Goal: Task Accomplishment & Management: Use online tool/utility

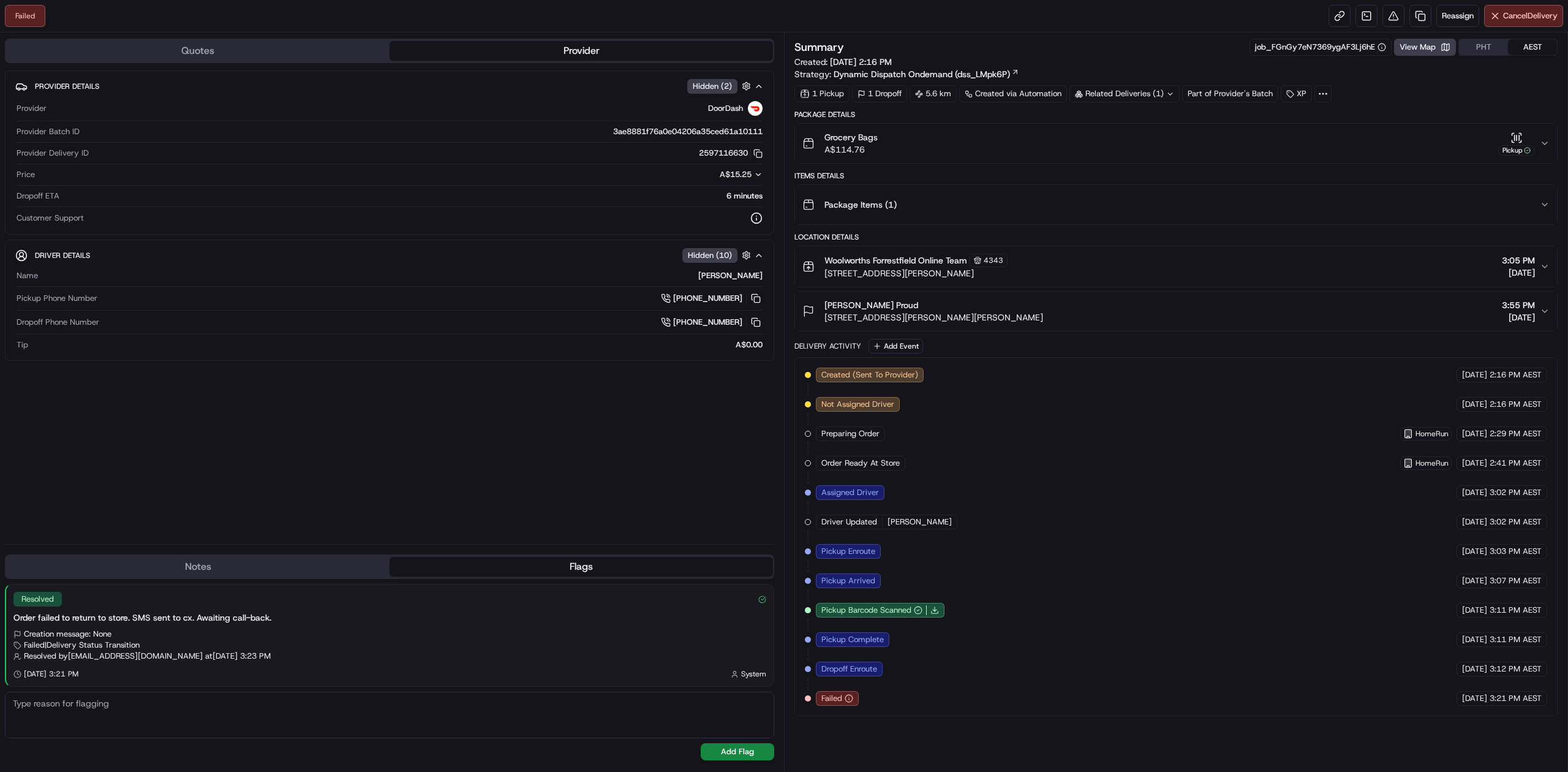
click at [1550, 143] on button "Grocery Bags A$114.76 Pickup" at bounding box center [1176, 143] width 762 height 39
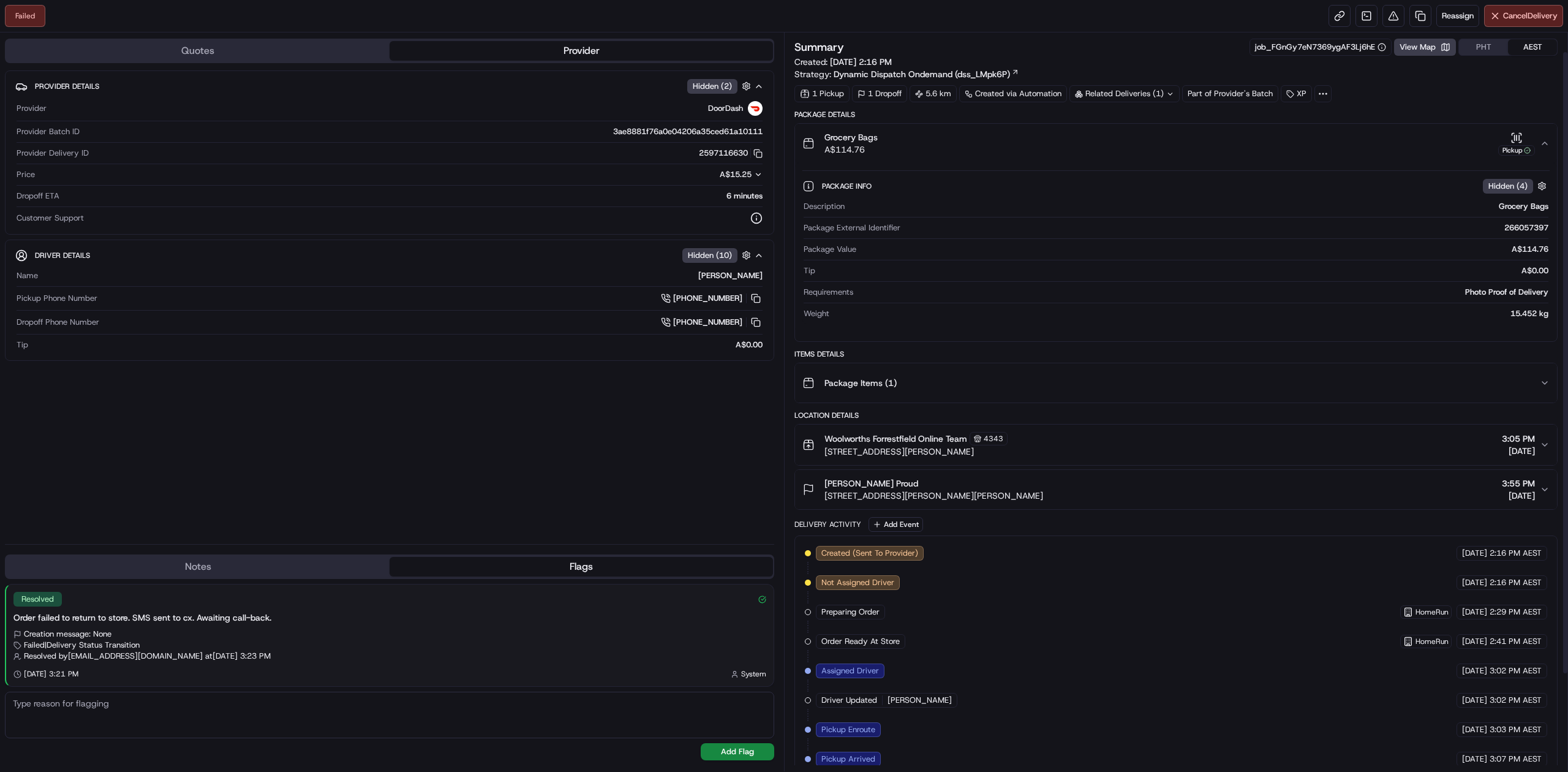
scroll to position [138, 0]
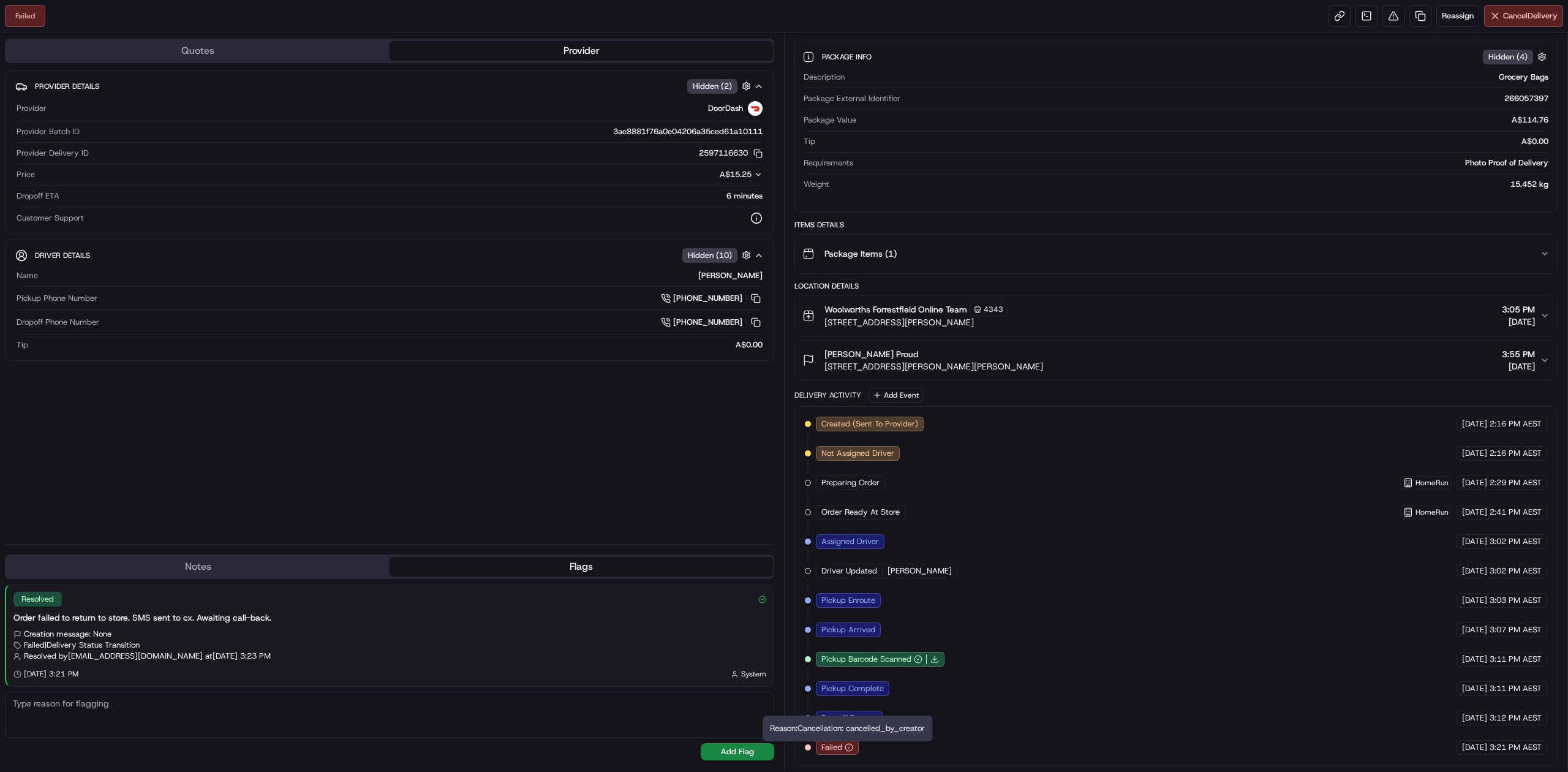
click at [850, 749] on icon "button" at bounding box center [849, 748] width 9 height 9
click at [850, 748] on icon "button" at bounding box center [849, 748] width 9 height 9
click at [926, 744] on div "Created (Sent To Provider) DoorDash [DATE] 2:16 PM AEST Not Assigned Driver Doo…" at bounding box center [1176, 586] width 743 height 338
click at [522, 476] on div "Provider Details Hidden ( 2 ) Provider DoorDash Provider Batch ID 3ae8881f76a0e…" at bounding box center [390, 303] width 769 height 464
click at [449, 501] on div "Provider Details Hidden ( 2 ) Provider DoorDash Provider Batch ID 3ae8881f76a0e…" at bounding box center [390, 303] width 769 height 464
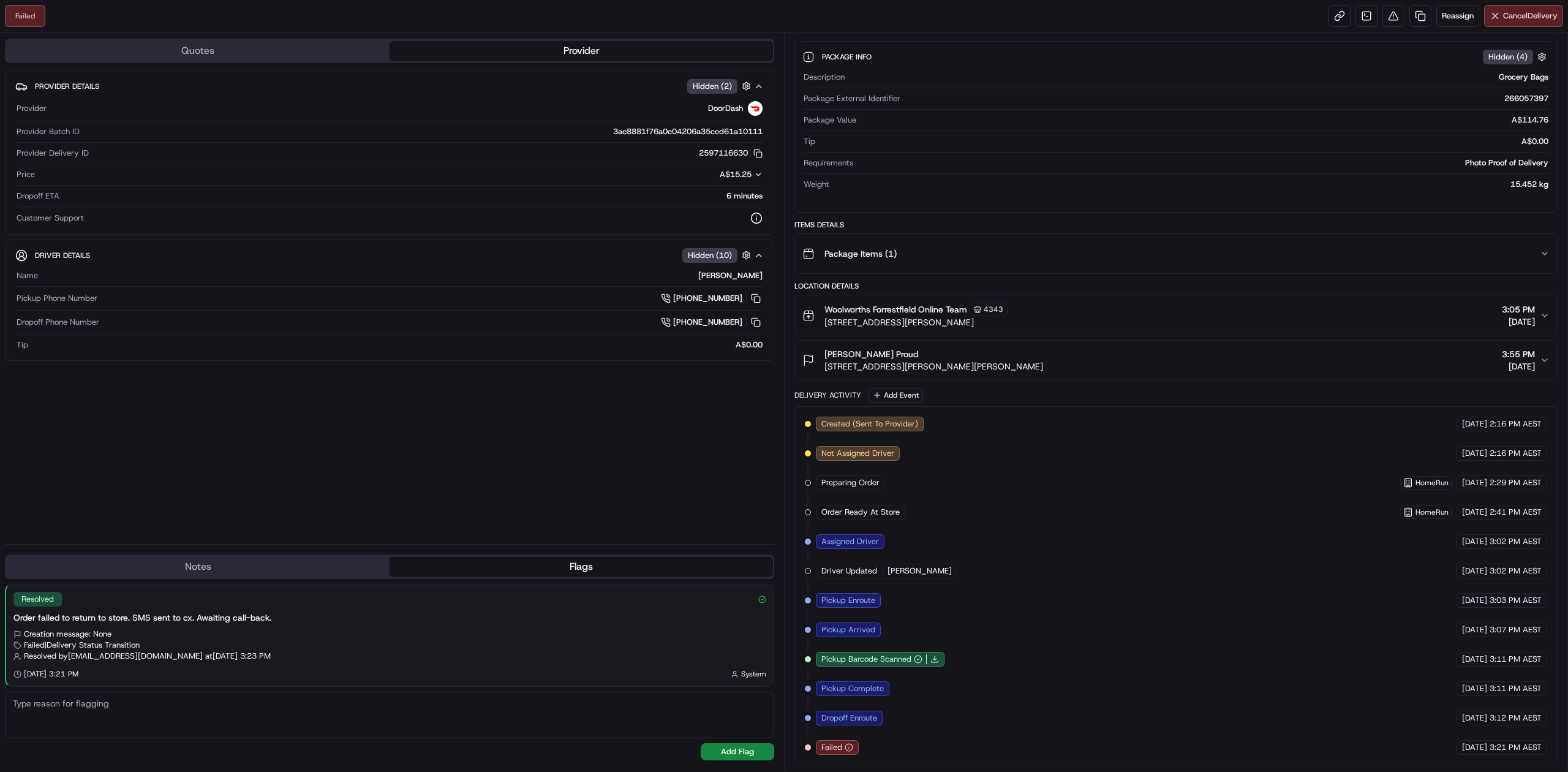
click at [1118, 463] on div "Created (Sent To Provider) DoorDash [DATE] 2:16 PM AEST Not Assigned Driver Doo…" at bounding box center [1176, 586] width 743 height 338
click at [425, 418] on div "Provider Details Hidden ( 2 ) Provider DoorDash Provider Batch ID 3ae8881f76a0e…" at bounding box center [390, 303] width 769 height 464
click at [1448, 18] on span "Reassign" at bounding box center [1458, 15] width 32 height 11
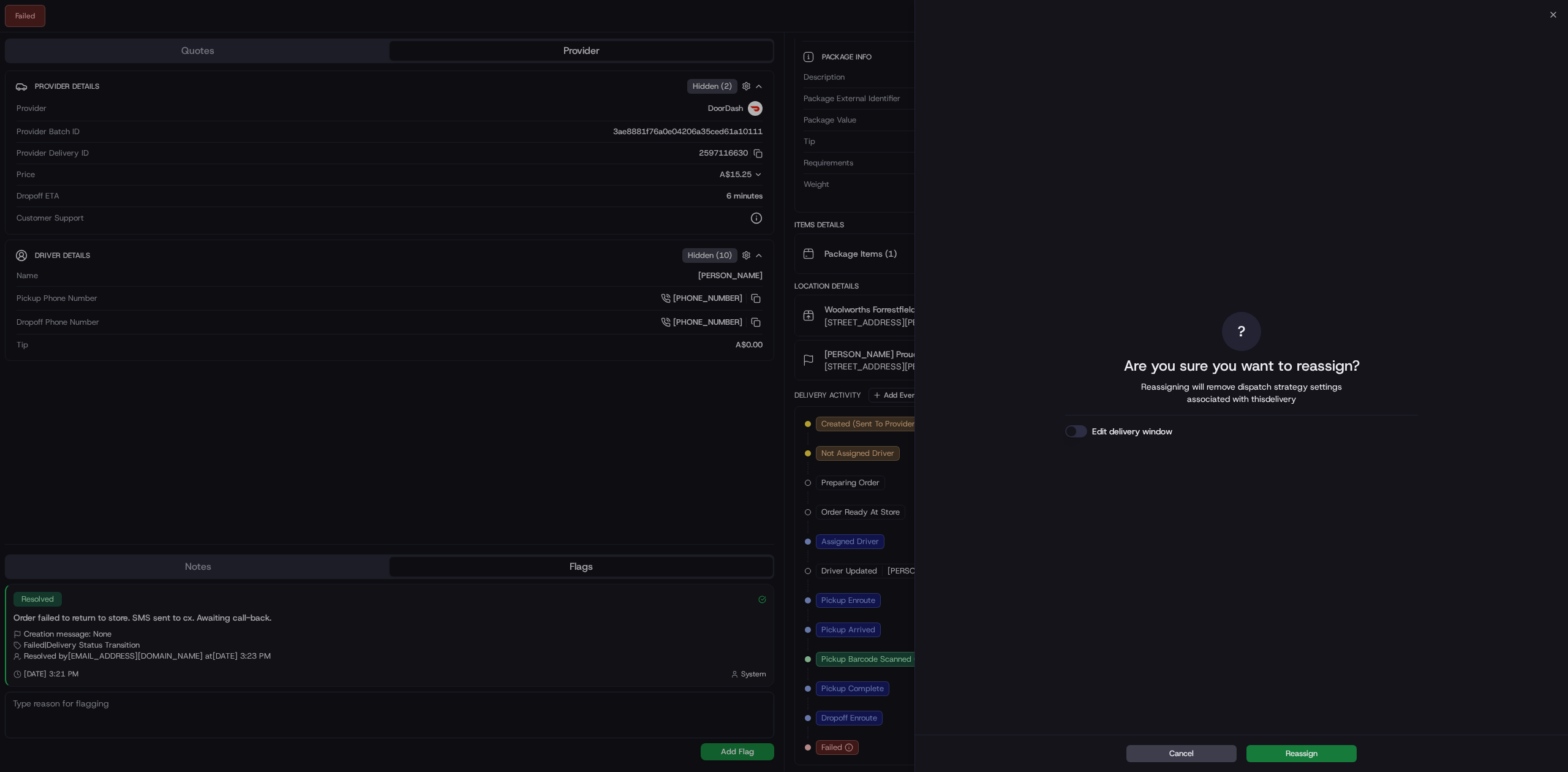
click at [1341, 748] on button "Reassign" at bounding box center [1302, 754] width 111 height 17
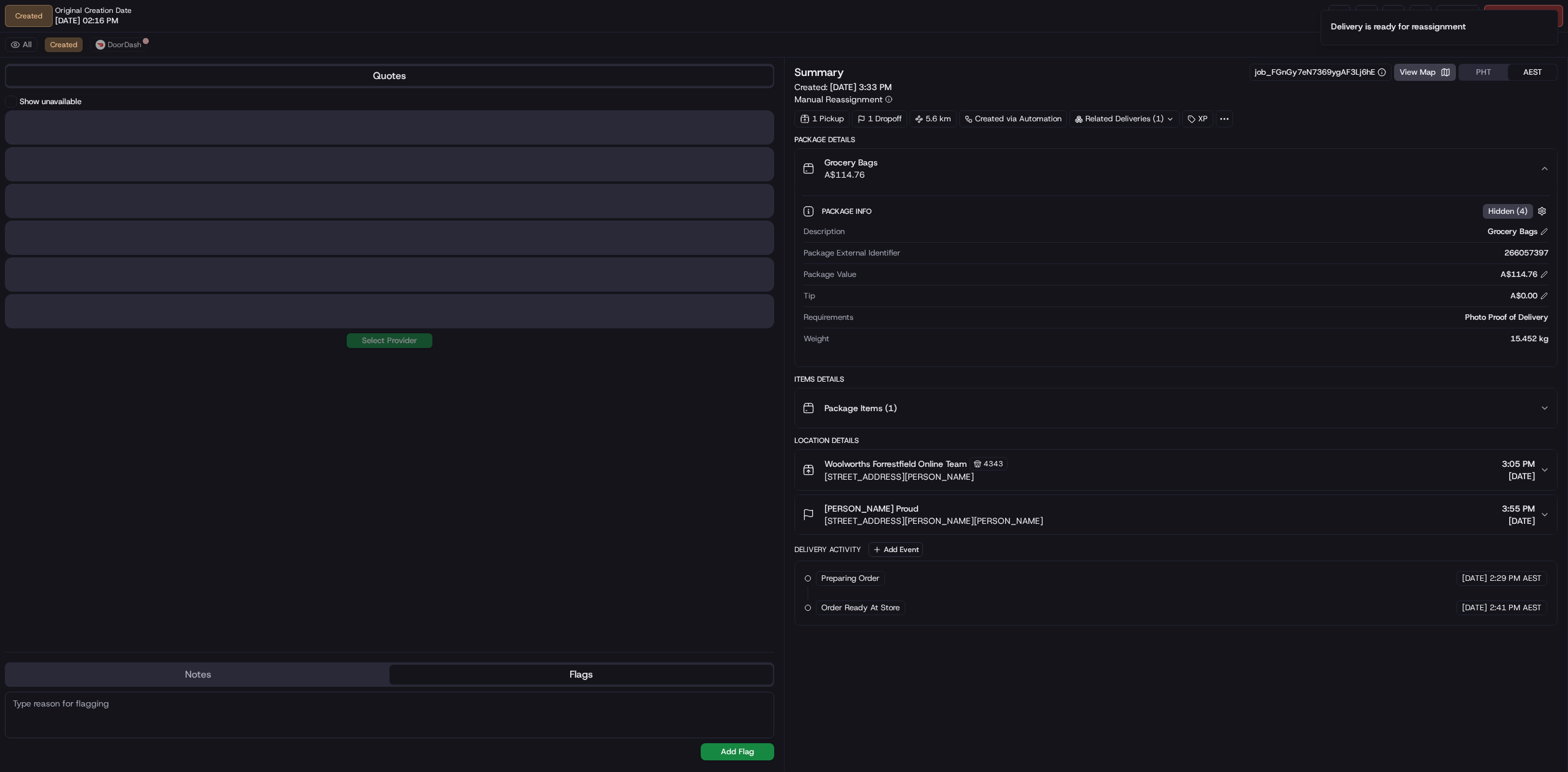
scroll to position [0, 0]
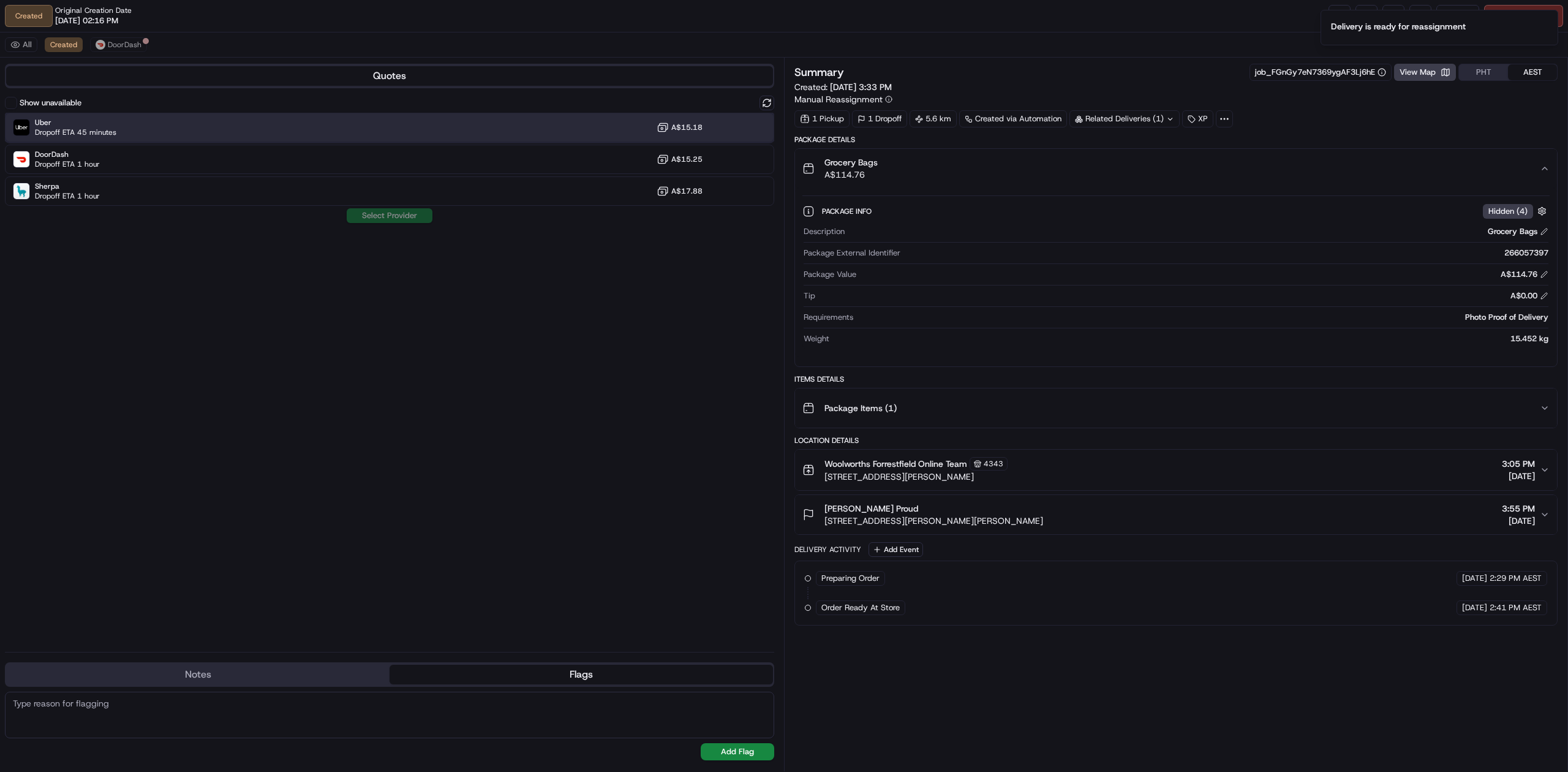
click at [105, 138] on div "Uber Dropoff ETA 45 minutes A$15.18" at bounding box center [390, 127] width 769 height 29
click at [383, 220] on button "Assign Provider" at bounding box center [390, 215] width 87 height 15
click at [565, 397] on div "Show unavailable Uber Dropoff ETA 45 minutes A$15.18 DoorDash Dropoff ETA 1 hou…" at bounding box center [390, 368] width 769 height 546
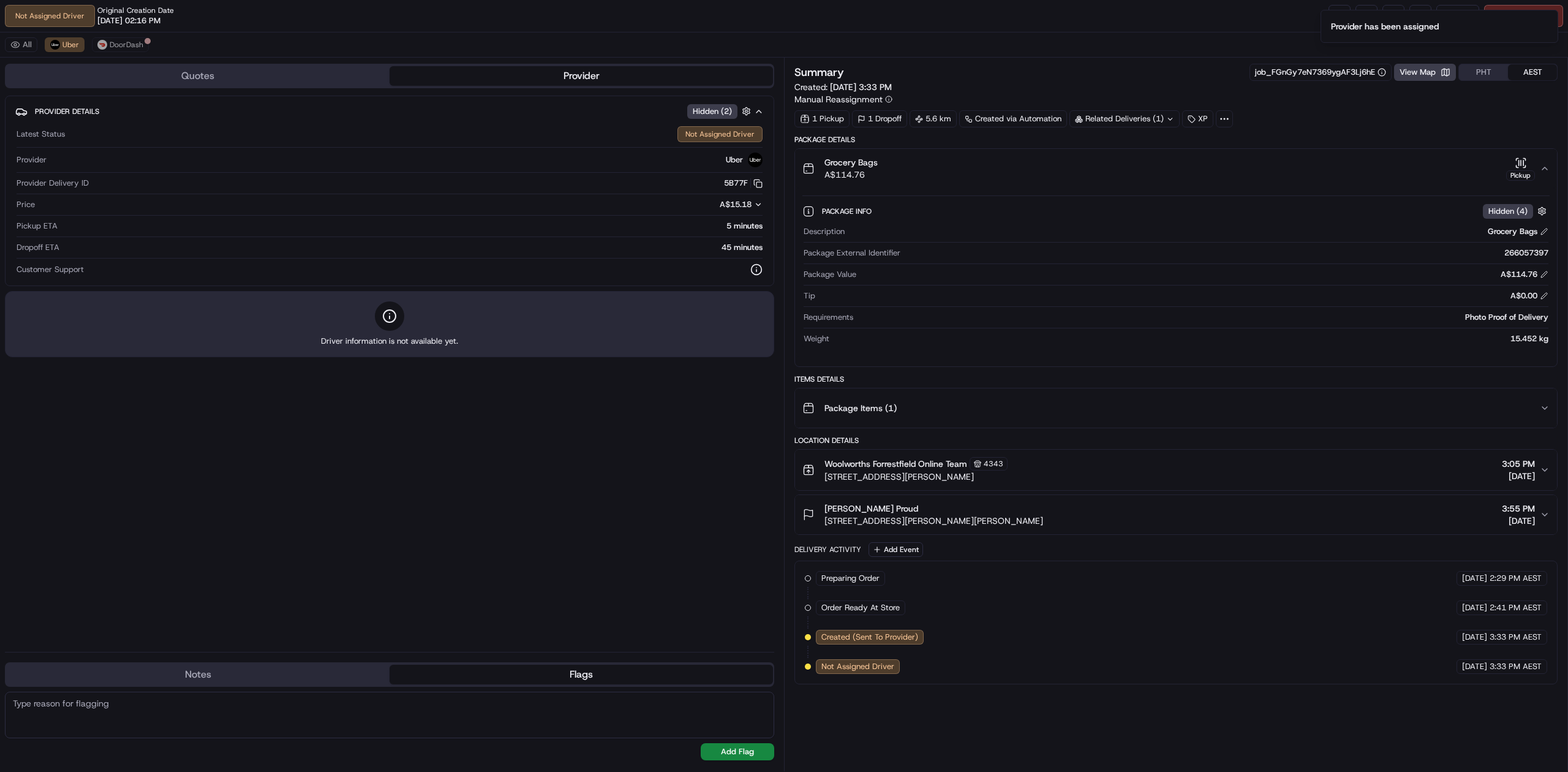
click at [517, 441] on div "Provider Details Hidden ( 2 ) Latest Status Not Assigned Driver Provider Uber P…" at bounding box center [390, 368] width 769 height 546
click at [1340, 17] on link at bounding box center [1340, 16] width 22 height 22
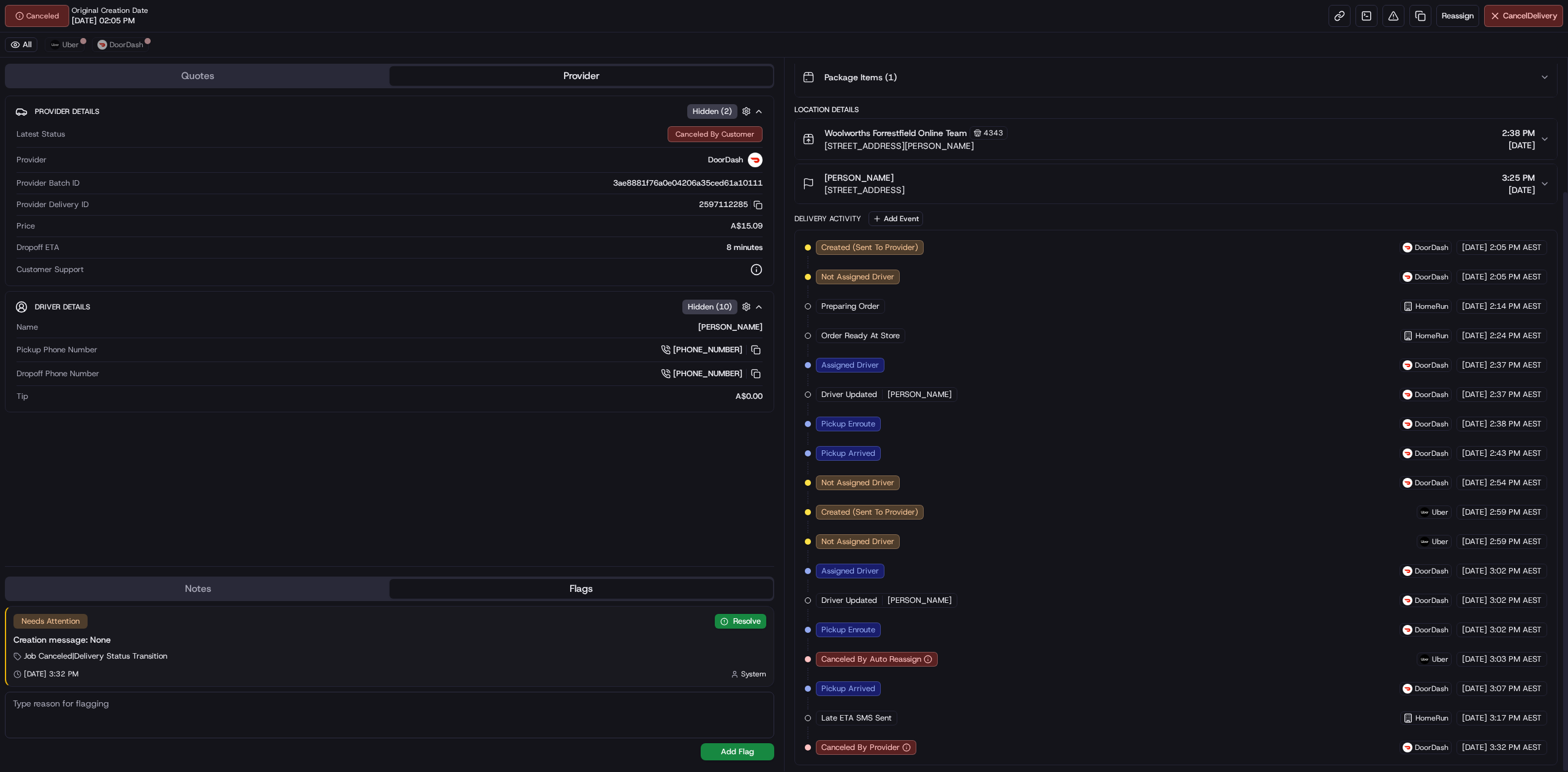
scroll to position [163, 0]
click at [1045, 482] on div "Created (Sent To Provider) DoorDash [DATE] 2:05 PM AEST Not Assigned Driver Doo…" at bounding box center [1176, 497] width 743 height 514
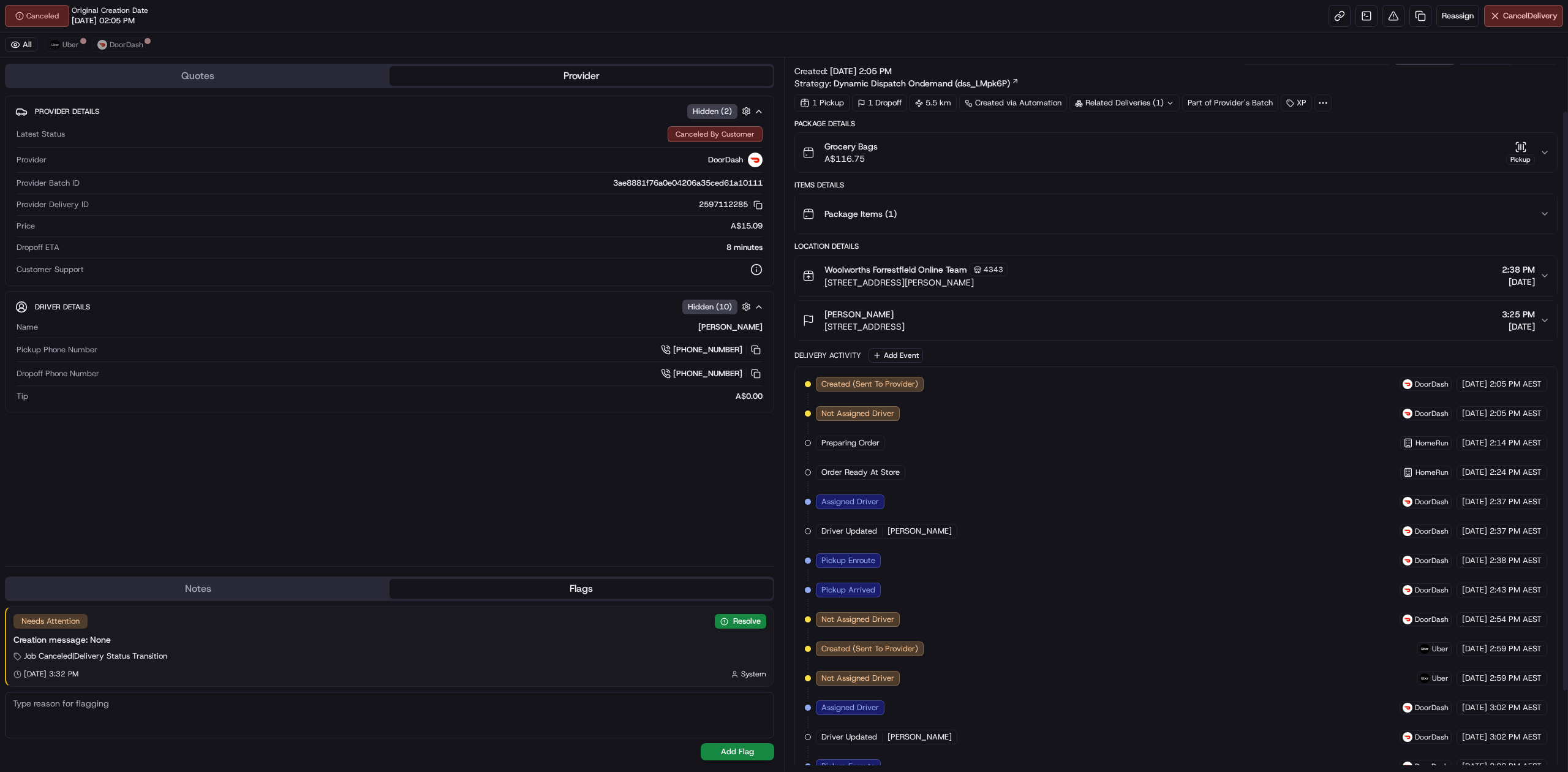
scroll to position [0, 0]
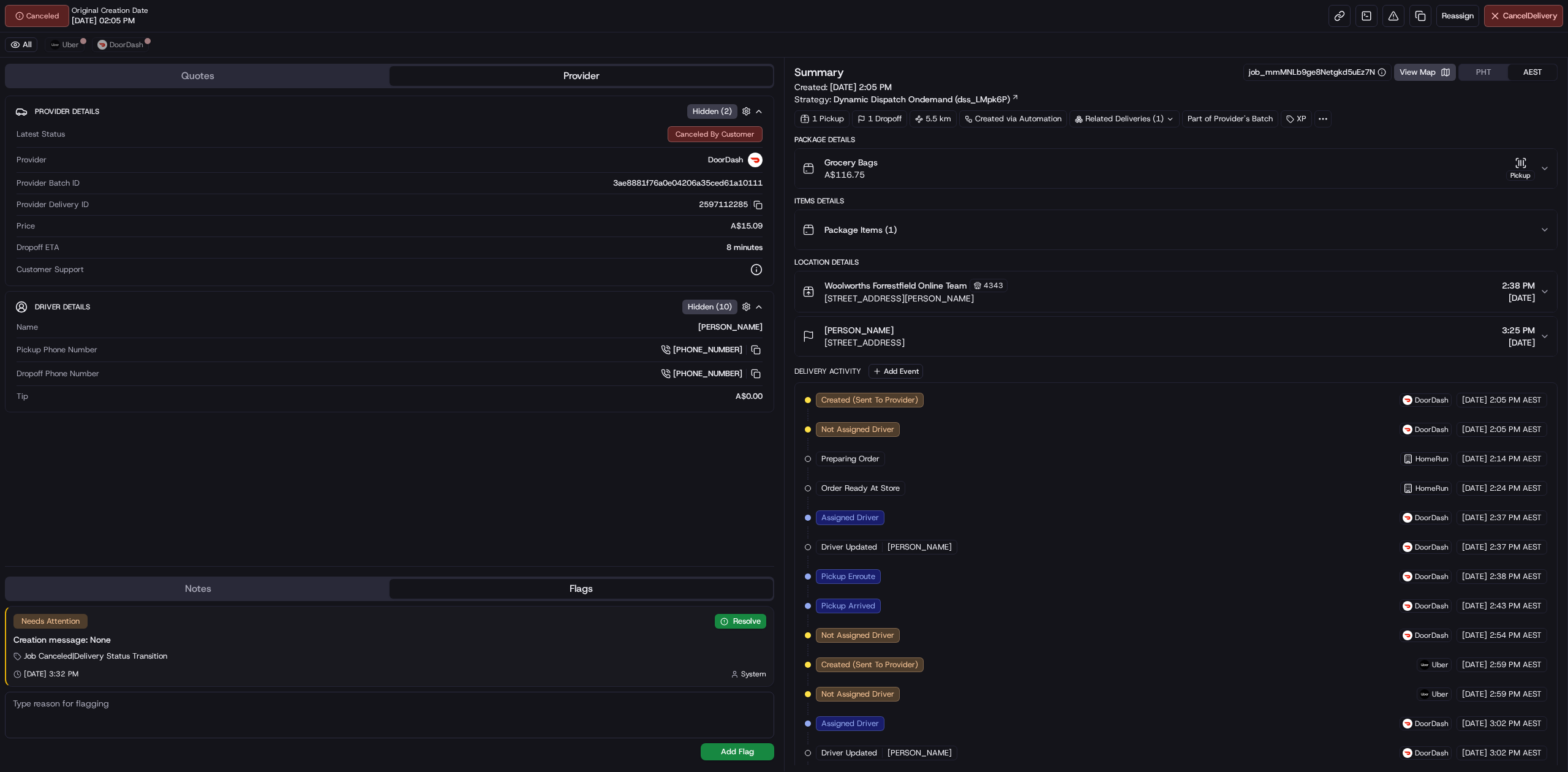
click at [522, 525] on div "Provider Details Hidden ( 2 ) Latest Status Canceled By Customer Provider DoorD…" at bounding box center [390, 325] width 769 height 461
click at [1465, 20] on span "Reassign" at bounding box center [1458, 15] width 32 height 11
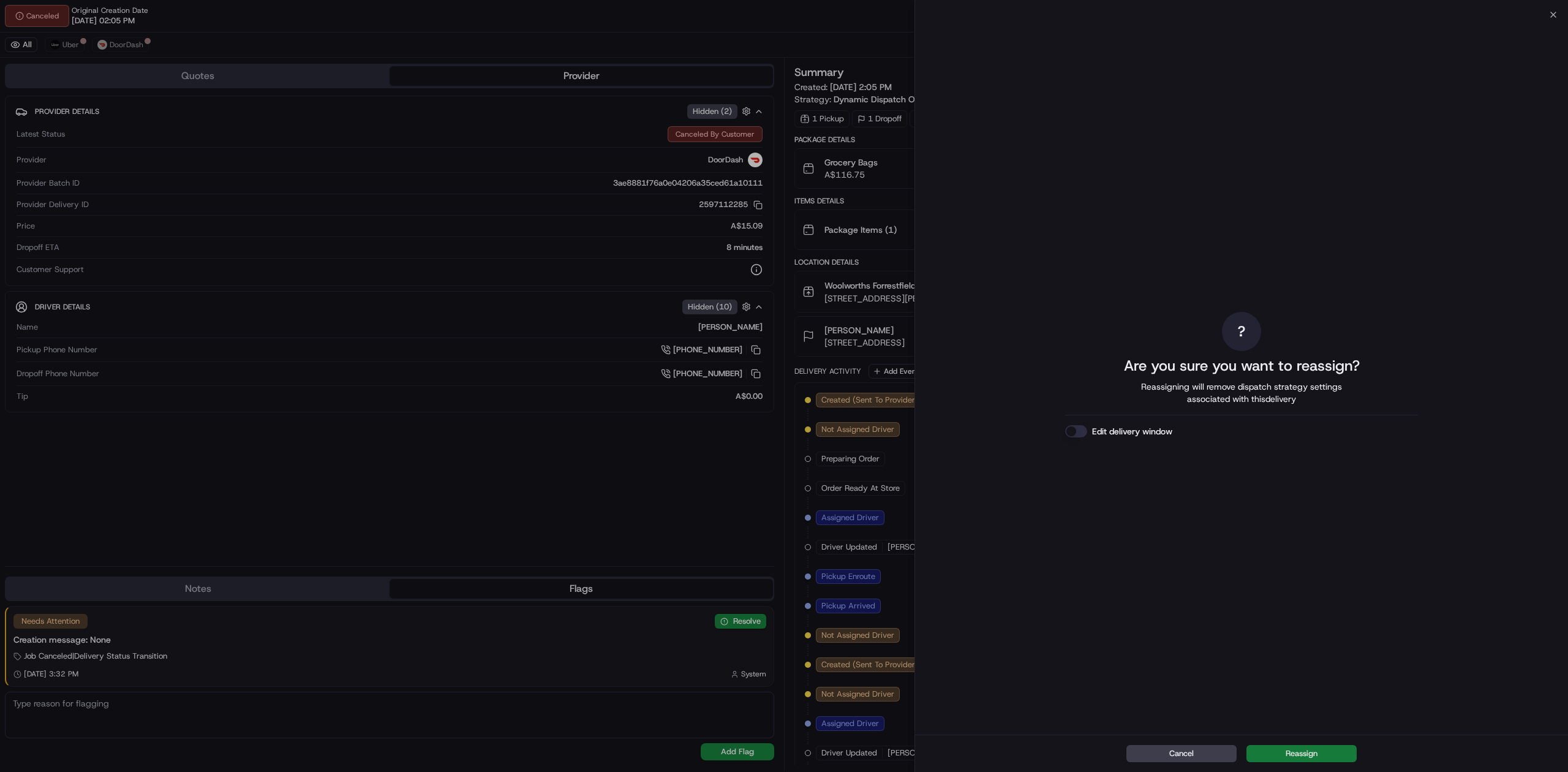
click at [1271, 750] on button "Reassign" at bounding box center [1302, 754] width 111 height 17
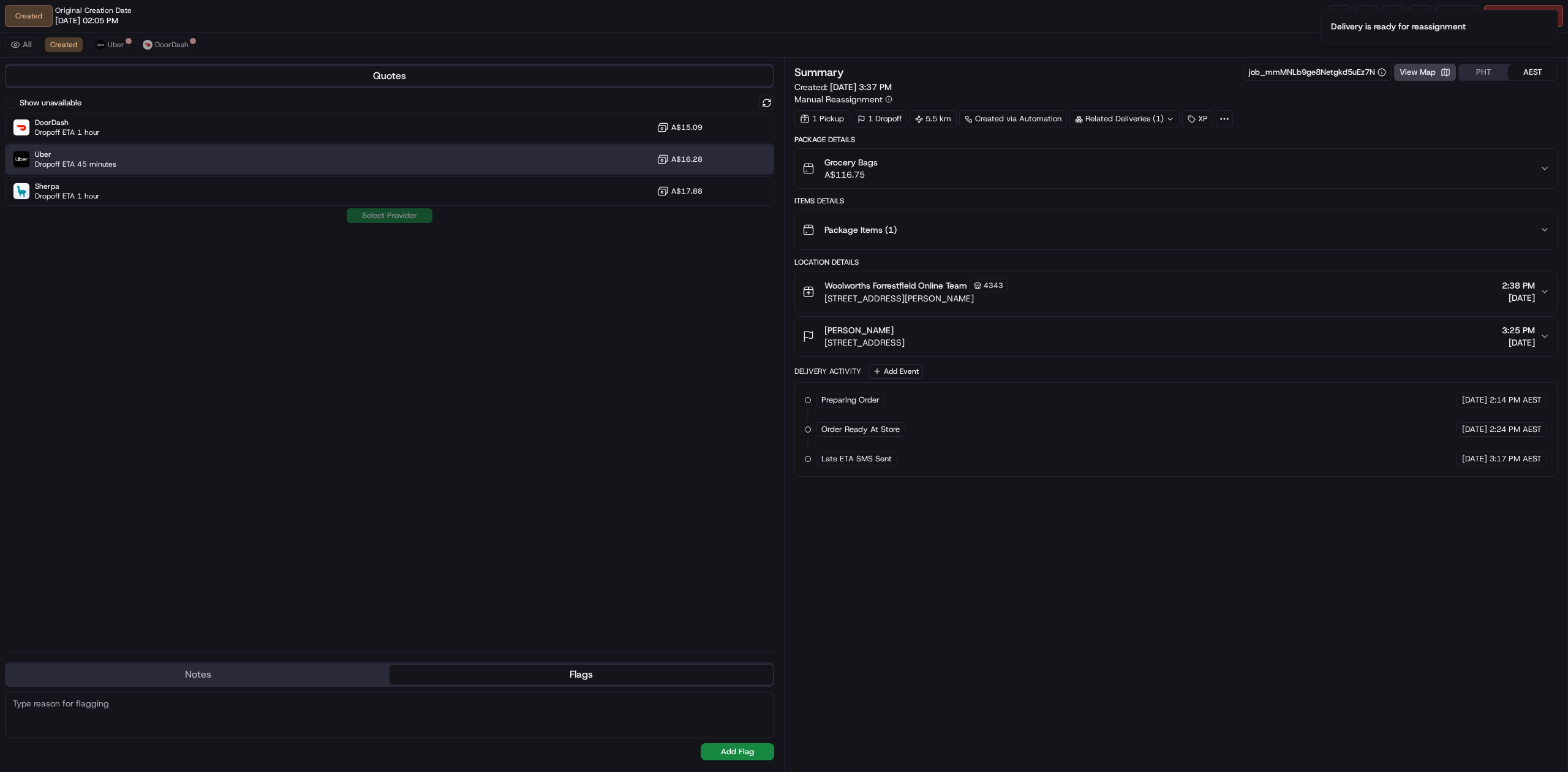
click at [131, 162] on div "Uber Dropoff ETA 45 minutes A$16.28" at bounding box center [390, 159] width 769 height 29
click at [400, 223] on button "Assign Provider" at bounding box center [390, 215] width 87 height 15
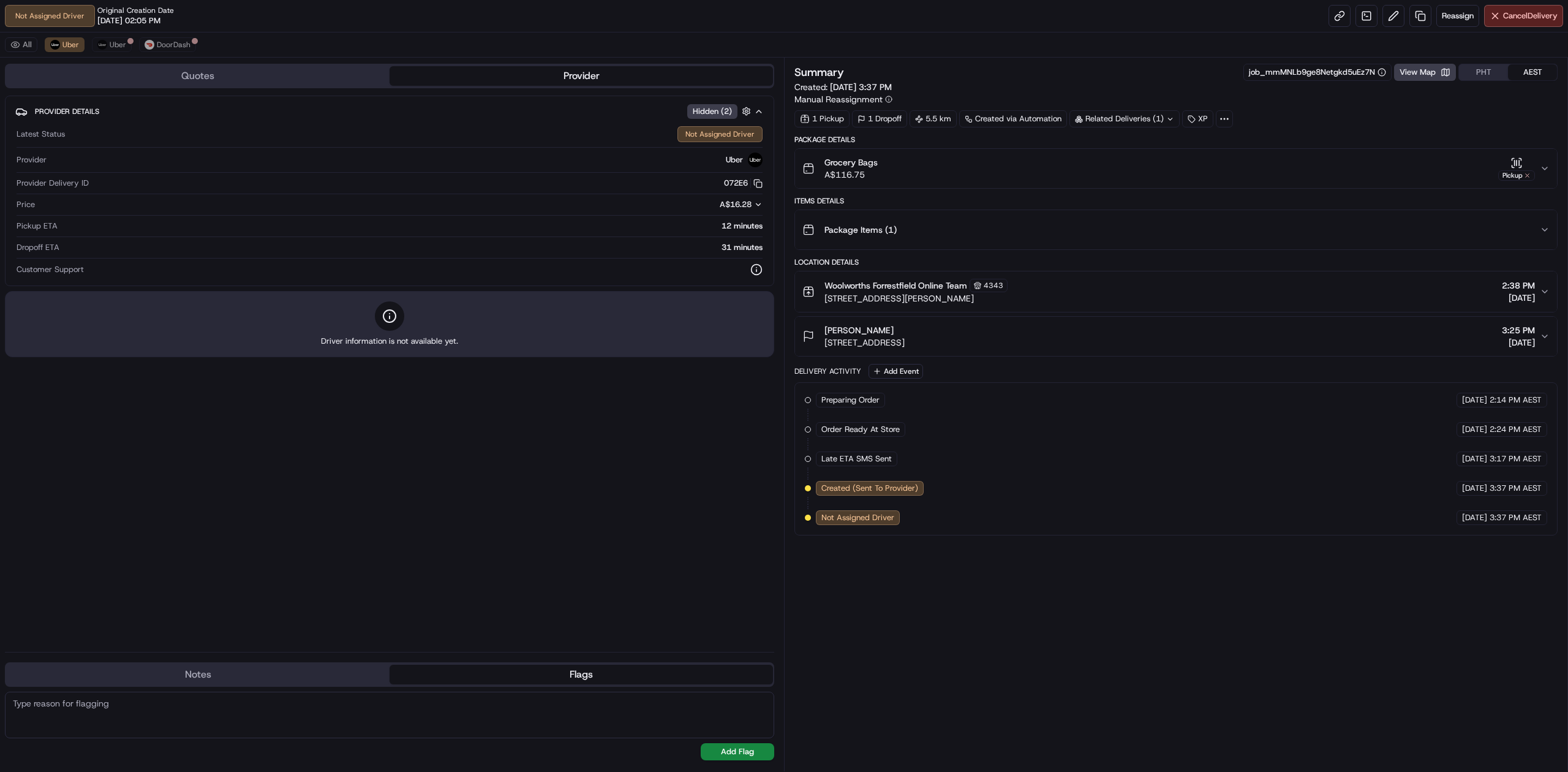
click at [308, 455] on div "Provider Details Hidden ( 2 ) Latest Status Not Assigned Driver Provider Uber P…" at bounding box center [390, 368] width 769 height 546
